Goal: Information Seeking & Learning: Learn about a topic

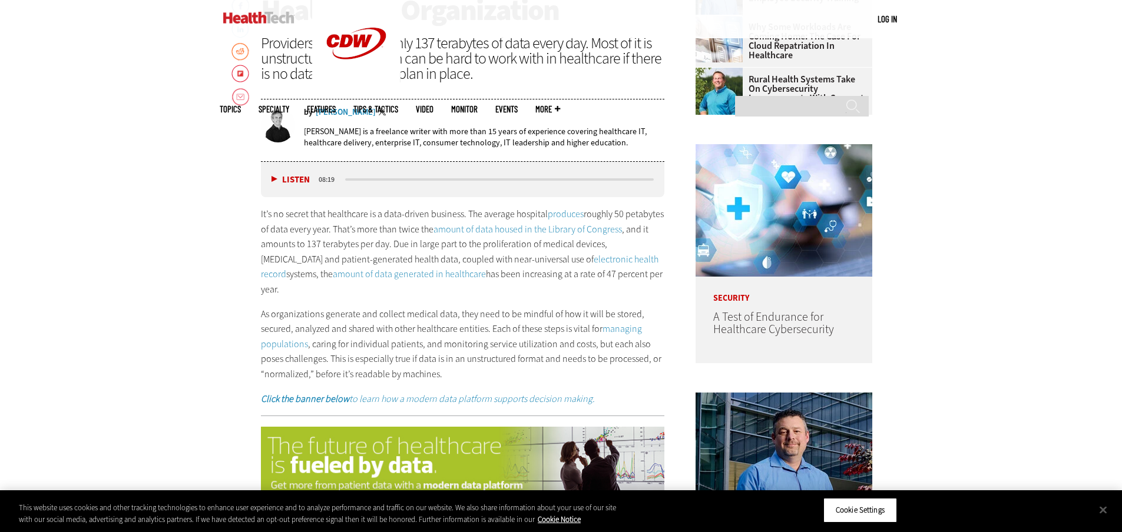
scroll to position [648, 0]
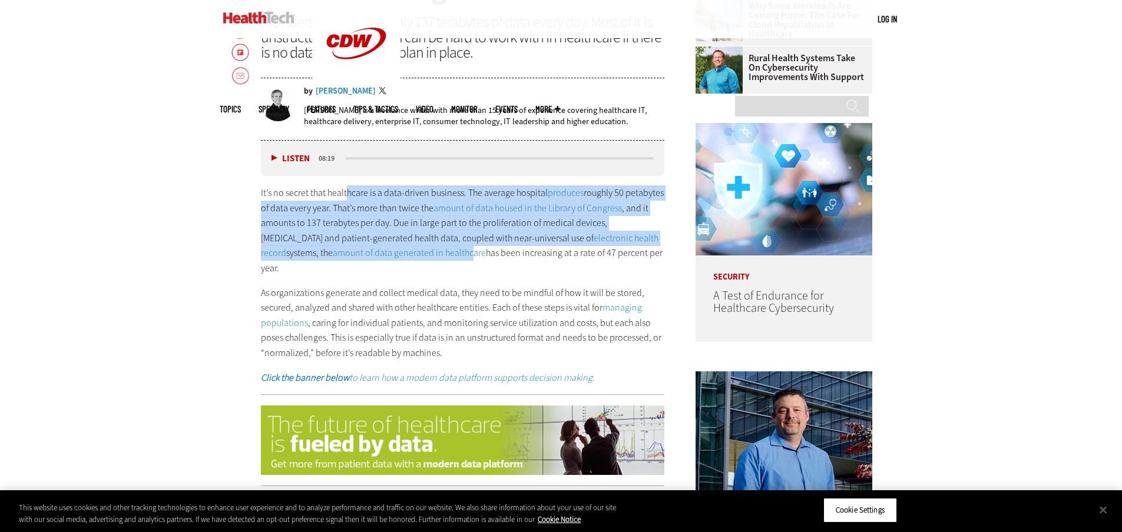
drag, startPoint x: 346, startPoint y: 196, endPoint x: 415, endPoint y: 260, distance: 93.7
click at [415, 260] on p "It’s no secret that healthcare is a data-driven business. The average hospital …" at bounding box center [463, 231] width 404 height 91
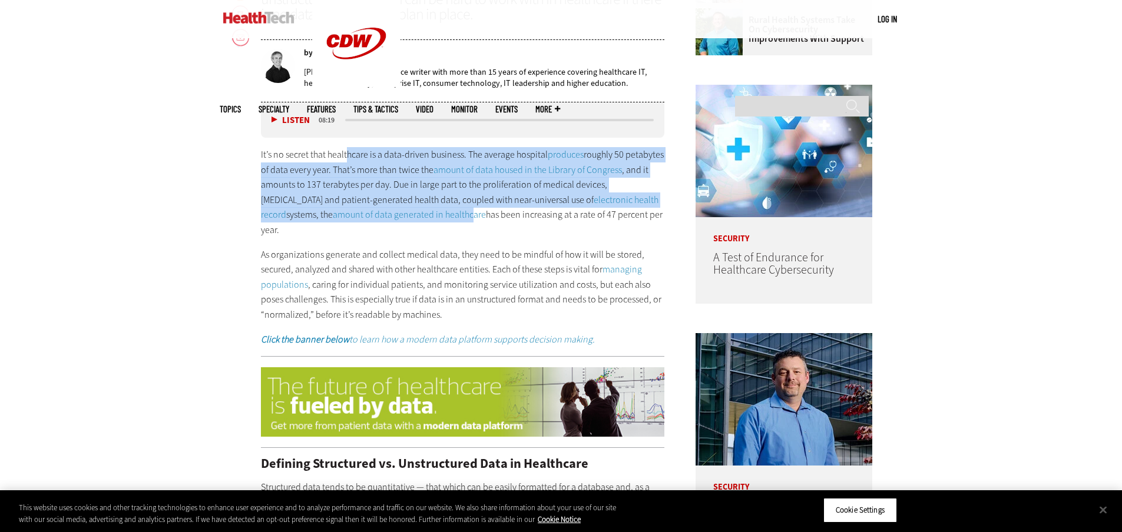
scroll to position [707, 0]
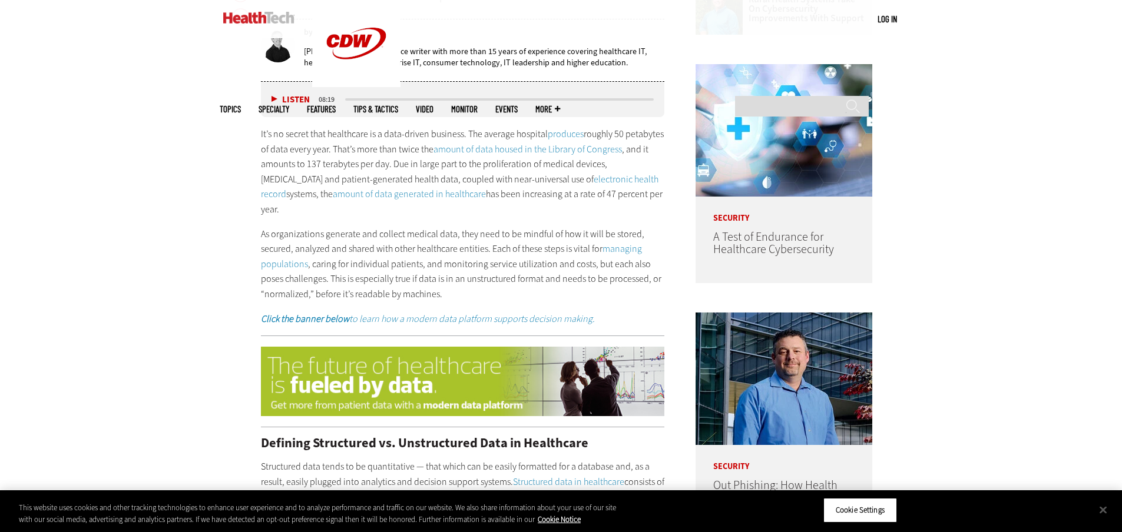
click at [421, 227] on p "As organizations generate and collect medical data, they need to be mindful of …" at bounding box center [463, 264] width 404 height 75
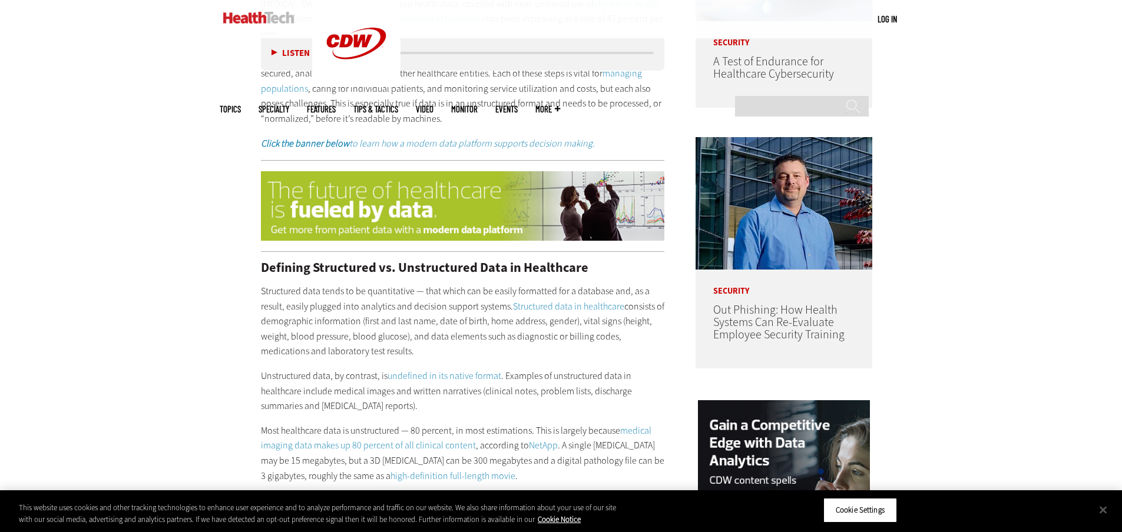
scroll to position [883, 0]
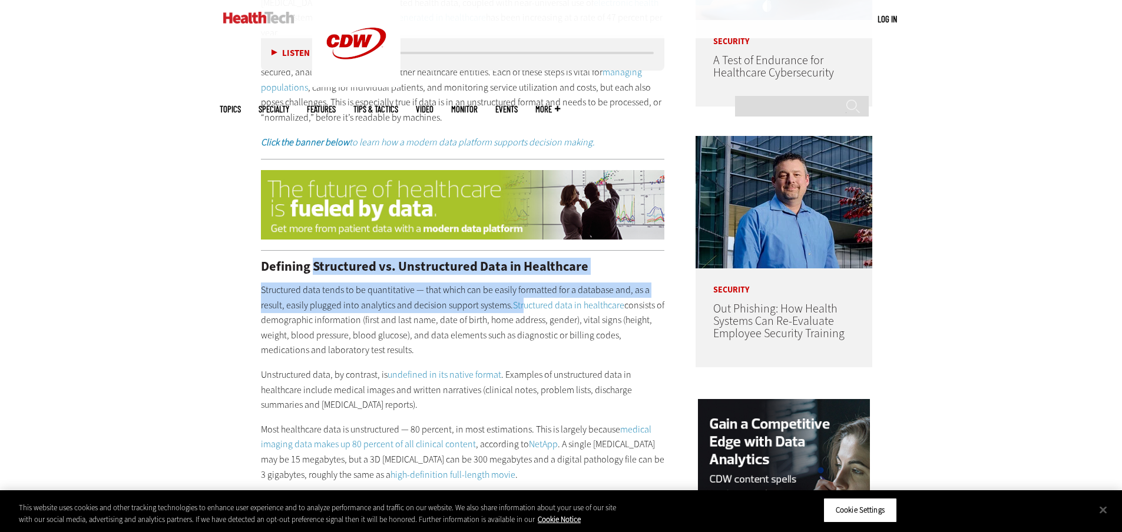
drag, startPoint x: 478, startPoint y: 271, endPoint x: 521, endPoint y: 290, distance: 47.5
click at [521, 290] on div "Defining Structured vs. Unstructured Data in Healthcare Structured data tends t…" at bounding box center [463, 501] width 404 height 482
click at [521, 299] on link "Structured data in healthcare" at bounding box center [568, 305] width 111 height 12
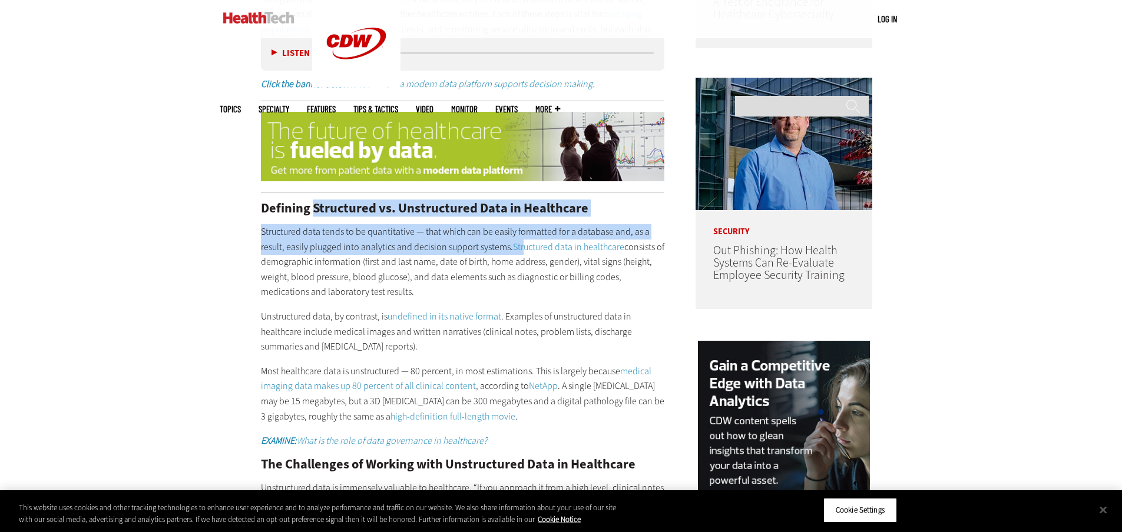
scroll to position [942, 0]
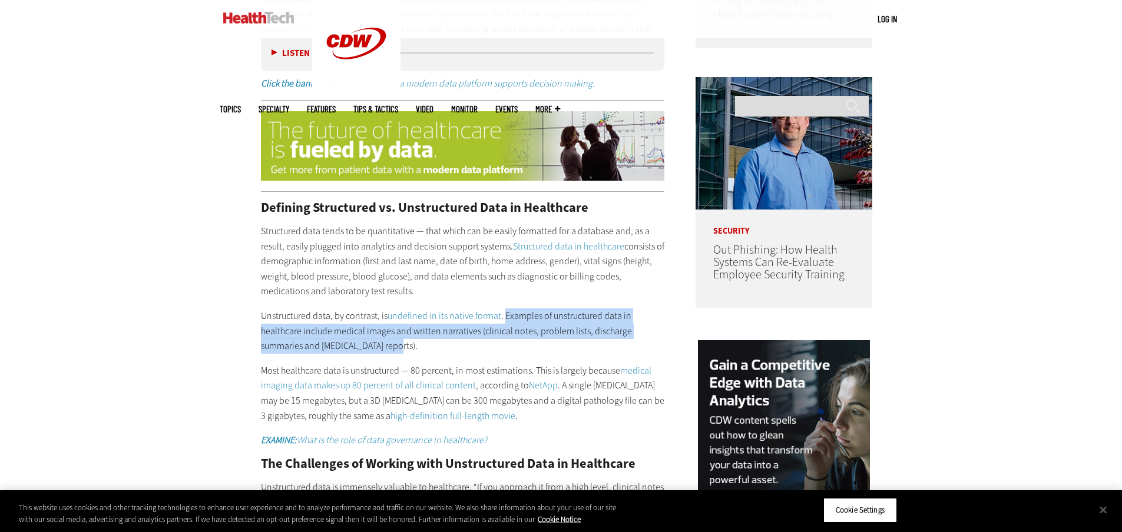
drag, startPoint x: 504, startPoint y: 302, endPoint x: 637, endPoint y: 327, distance: 136.0
click at [637, 327] on p "Unstructured data, by contrast, is undefined in its native format . Examples of…" at bounding box center [463, 331] width 404 height 45
click at [582, 335] on p "Unstructured data, by contrast, is undefined in its native format . Examples of…" at bounding box center [463, 331] width 404 height 45
drag, startPoint x: 582, startPoint y: 335, endPoint x: 510, endPoint y: 302, distance: 79.1
click at [510, 309] on p "Unstructured data, by contrast, is undefined in its native format . Examples of…" at bounding box center [463, 331] width 404 height 45
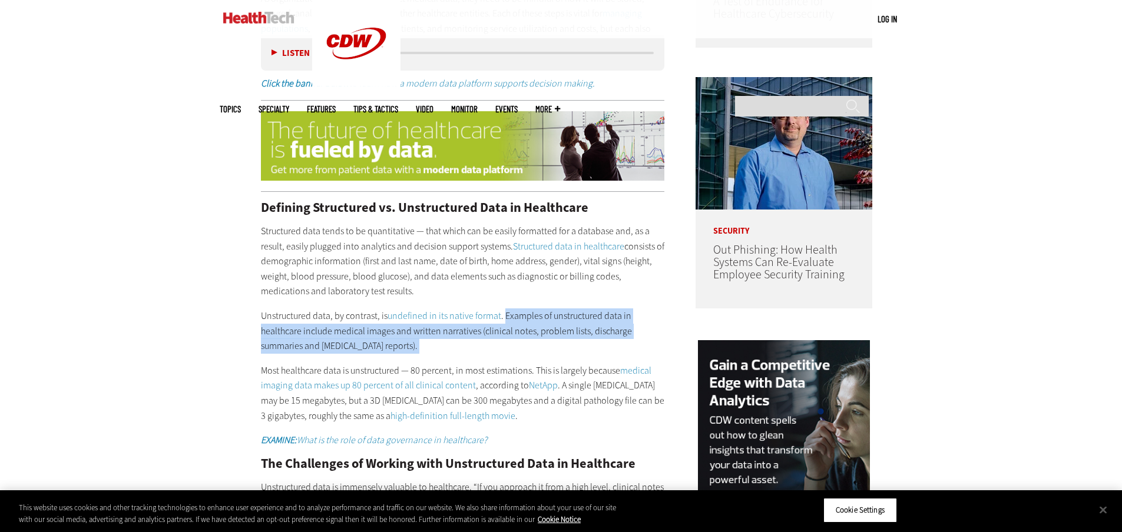
click at [510, 309] on p "Unstructured data, by contrast, is undefined in its native format . Examples of…" at bounding box center [463, 331] width 404 height 45
drag, startPoint x: 510, startPoint y: 302, endPoint x: 583, endPoint y: 314, distance: 74.0
click at [583, 314] on p "Unstructured data, by contrast, is undefined in its native format . Examples of…" at bounding box center [463, 331] width 404 height 45
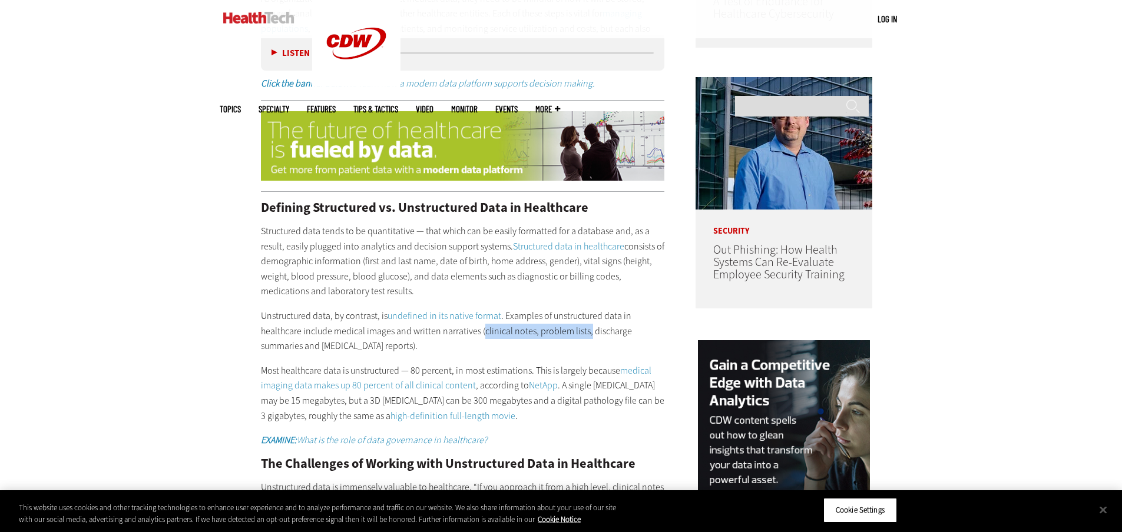
drag, startPoint x: 583, startPoint y: 314, endPoint x: 494, endPoint y: 314, distance: 89.5
click at [494, 314] on p "Unstructured data, by contrast, is undefined in its native format . Examples of…" at bounding box center [463, 331] width 404 height 45
drag, startPoint x: 494, startPoint y: 314, endPoint x: 578, endPoint y: 320, distance: 85.1
click at [578, 320] on p "Unstructured data, by contrast, is undefined in its native format . Examples of…" at bounding box center [463, 331] width 404 height 45
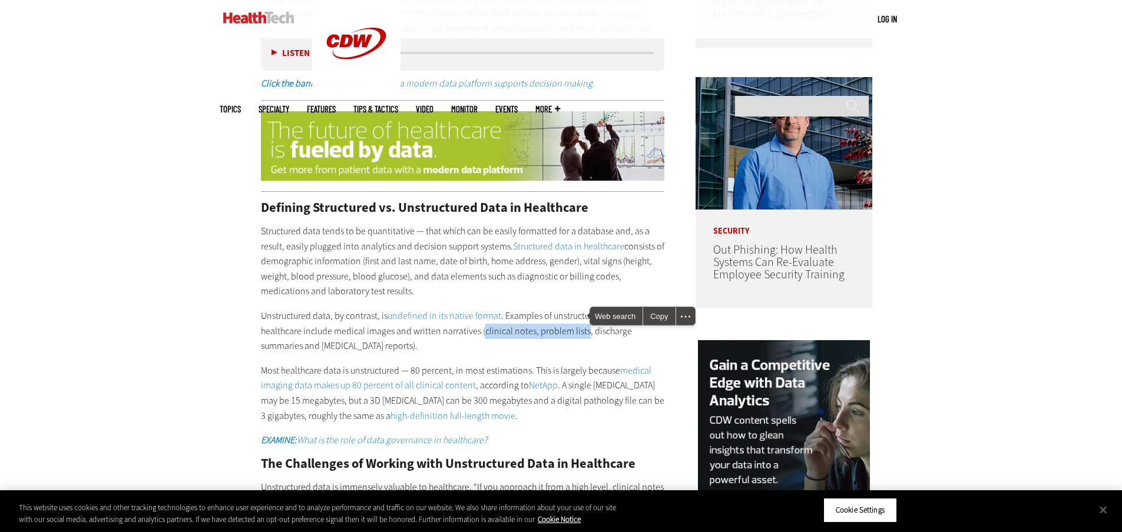
scroll to position [1001, 0]
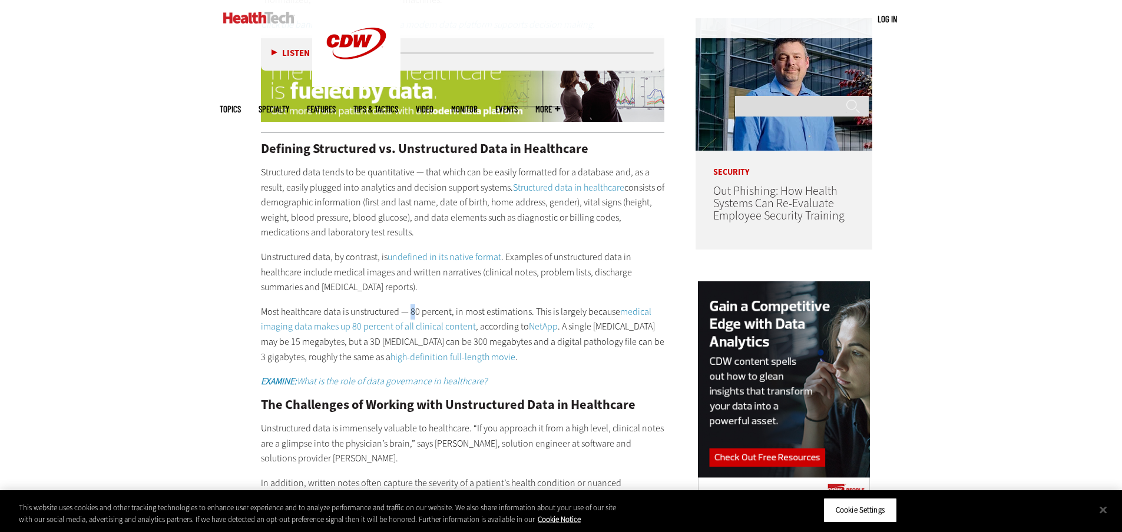
click at [413, 304] on p "Most healthcare data is unstructured — 80 percent, in most estimations. This is…" at bounding box center [463, 334] width 404 height 60
drag, startPoint x: 413, startPoint y: 299, endPoint x: 528, endPoint y: 296, distance: 114.9
click at [528, 304] on p "Most healthcare data is unstructured — 80 percent, in most estimations. This is…" at bounding box center [463, 334] width 404 height 60
click at [327, 165] on p "Structured data tends to be quantitative — that which can be easily formatted f…" at bounding box center [463, 202] width 404 height 75
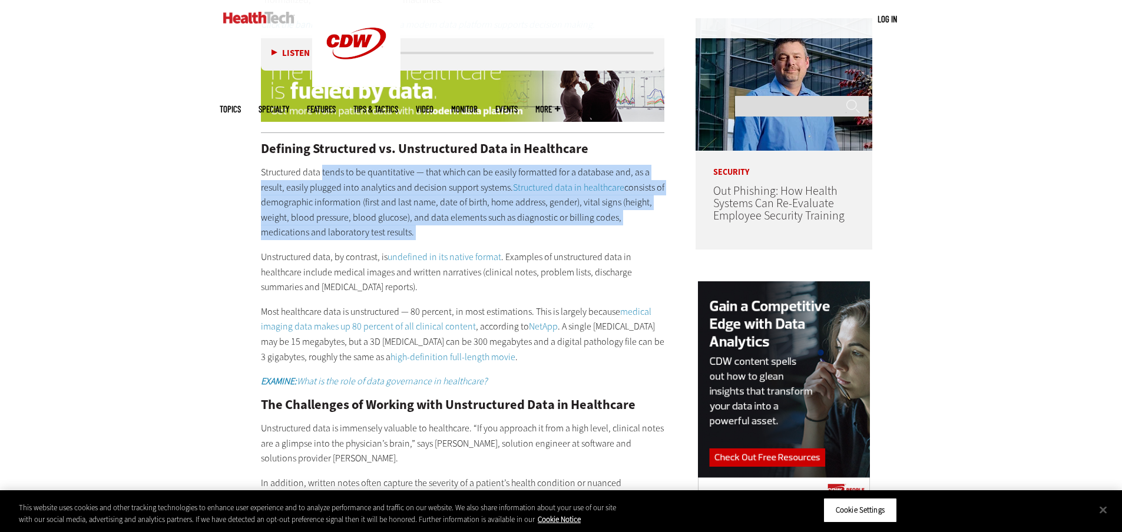
drag, startPoint x: 327, startPoint y: 157, endPoint x: 416, endPoint y: 221, distance: 109.5
click at [416, 221] on p "Structured data tends to be quantitative — that which can be easily formatted f…" at bounding box center [463, 202] width 404 height 75
drag, startPoint x: 416, startPoint y: 221, endPoint x: 239, endPoint y: 154, distance: 189.6
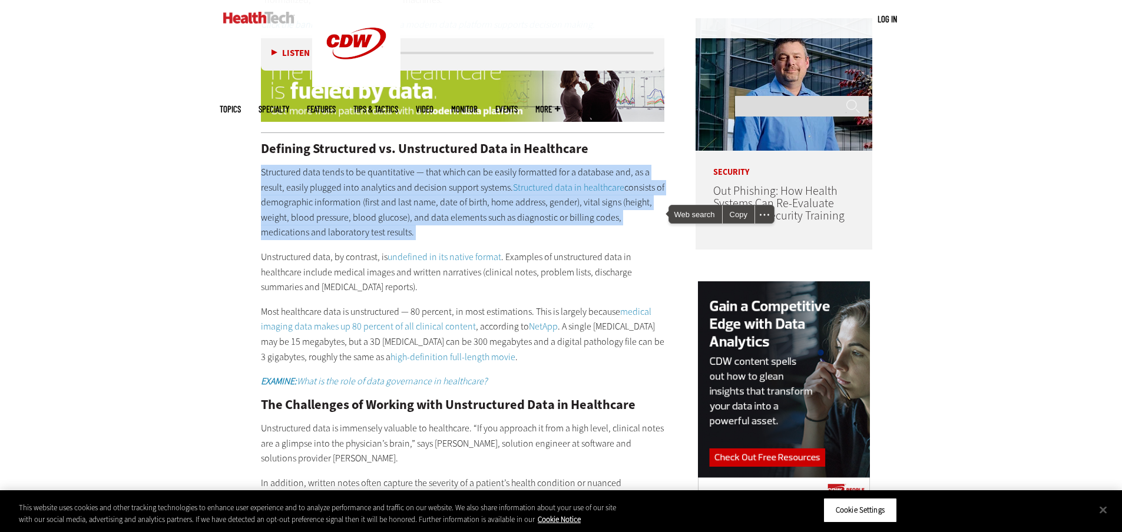
drag, startPoint x: 253, startPoint y: 150, endPoint x: 411, endPoint y: 218, distance: 172.5
click at [411, 218] on p "Structured data tends to be quantitative — that which can be easily formatted f…" at bounding box center [463, 202] width 404 height 75
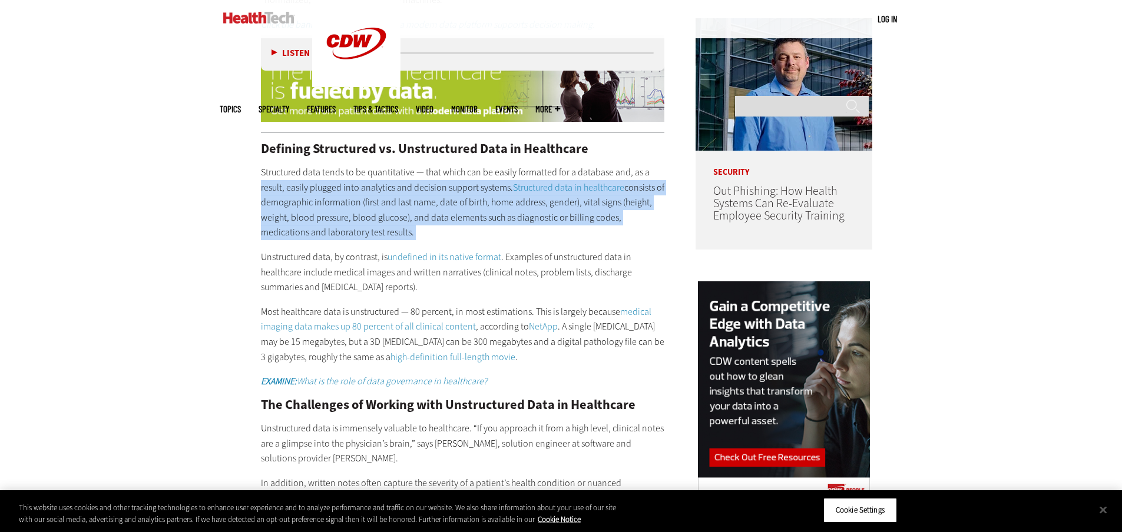
drag, startPoint x: 411, startPoint y: 218, endPoint x: 260, endPoint y: 160, distance: 161.9
click at [263, 168] on p "Structured data tends to be quantitative — that which can be easily formatted f…" at bounding box center [463, 202] width 404 height 75
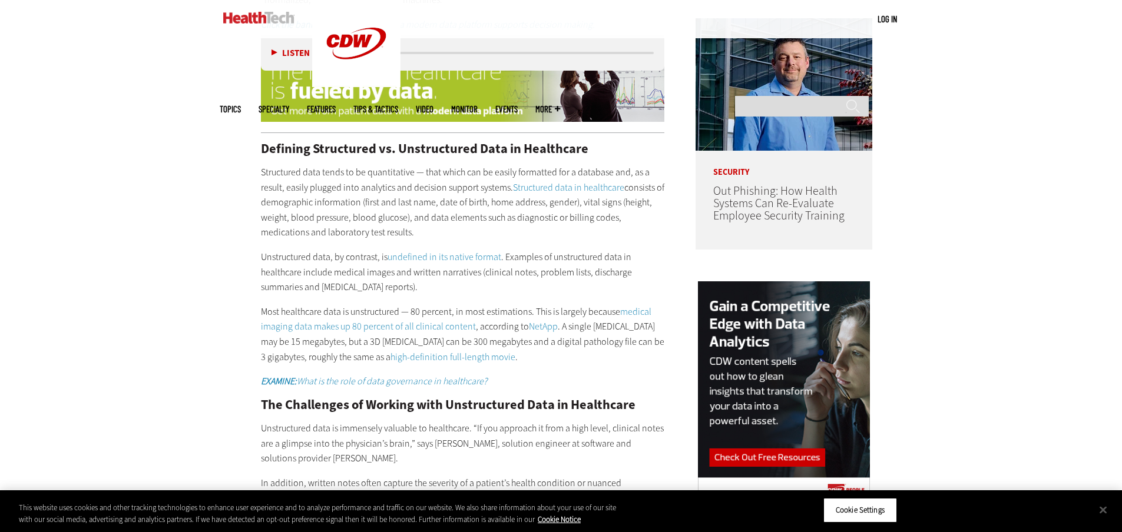
click at [261, 165] on p "Structured data tends to be quantitative — that which can be easily formatted f…" at bounding box center [463, 202] width 404 height 75
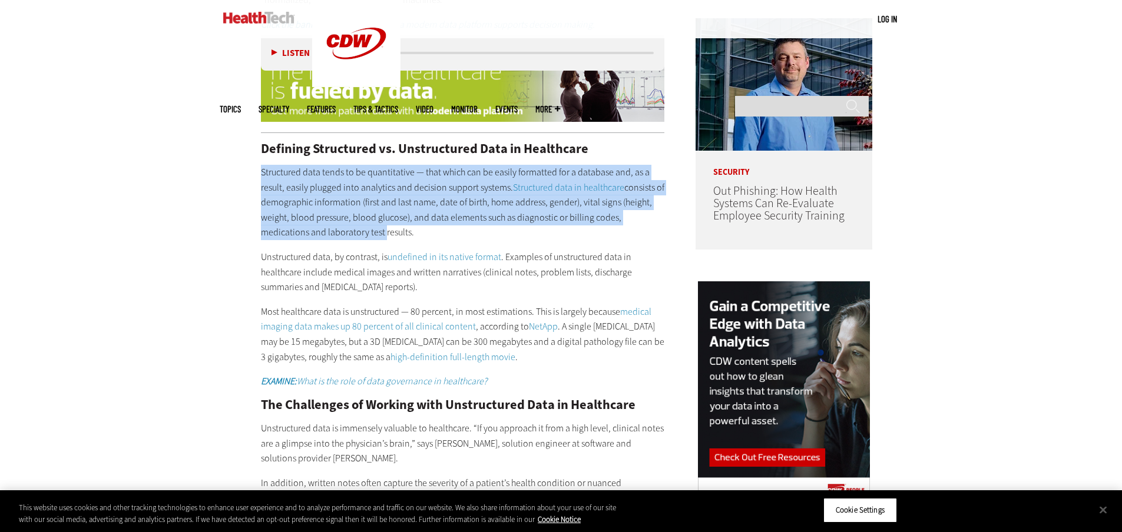
drag, startPoint x: 260, startPoint y: 159, endPoint x: 372, endPoint y: 216, distance: 125.4
click at [372, 216] on p "Structured data tends to be quantitative — that which can be easily formatted f…" at bounding box center [463, 202] width 404 height 75
